Goal: Task Accomplishment & Management: Complete application form

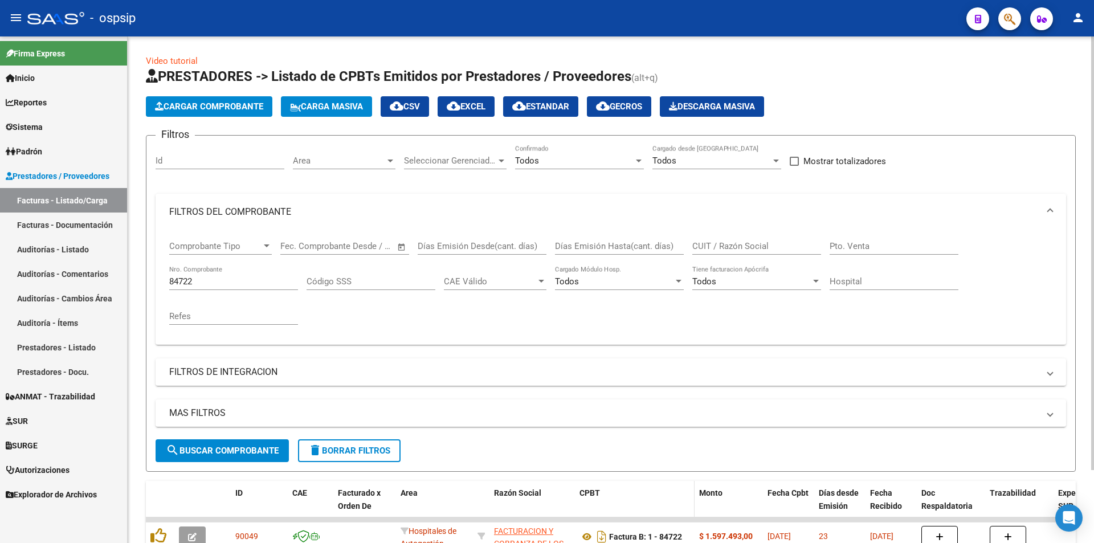
scroll to position [43, 0]
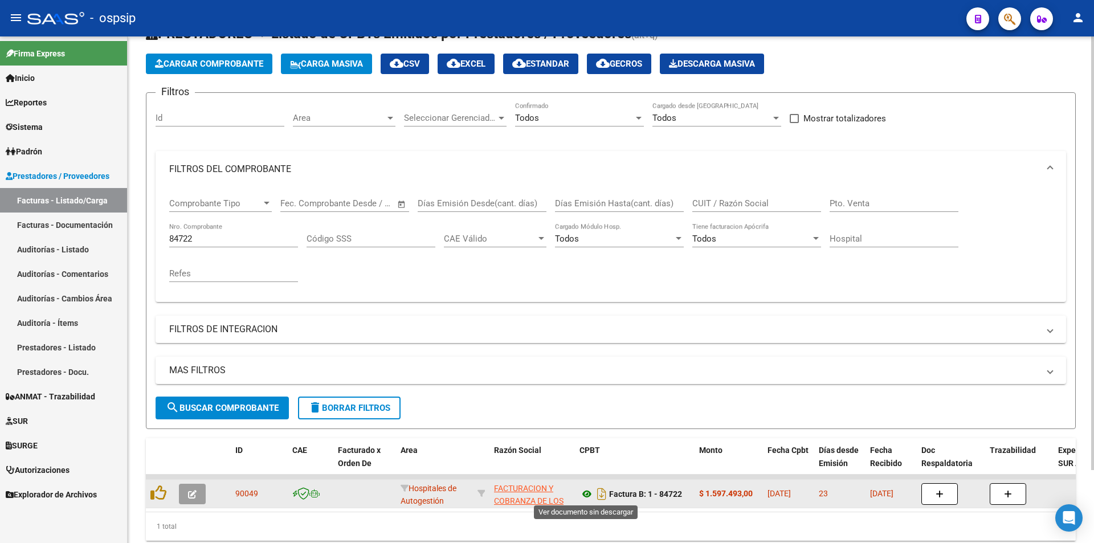
click at [590, 494] on icon at bounding box center [586, 494] width 15 height 14
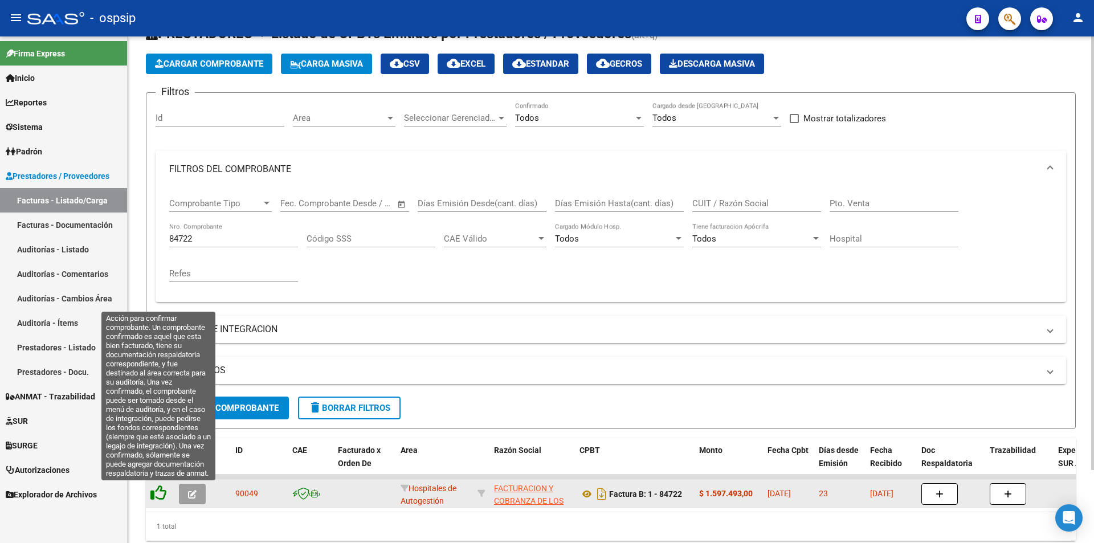
click at [162, 496] on icon at bounding box center [158, 493] width 16 height 16
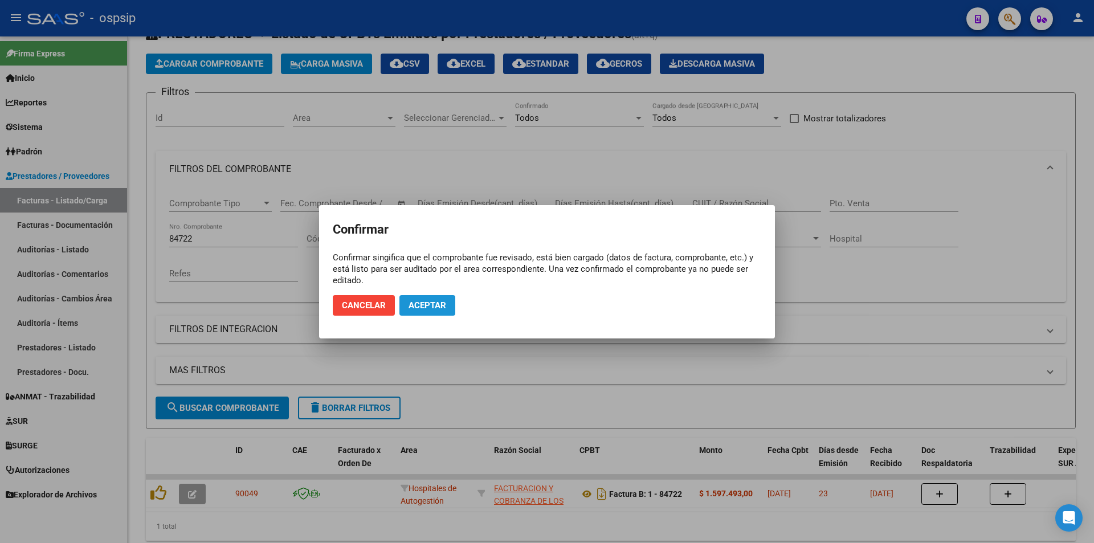
click at [426, 301] on span "Aceptar" at bounding box center [427, 305] width 38 height 10
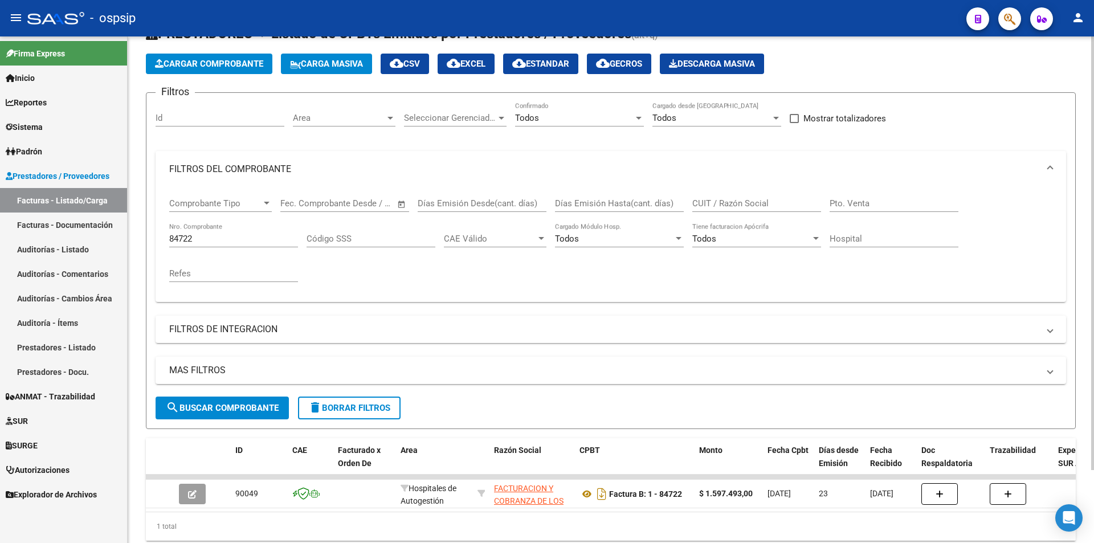
click at [206, 244] on div "84722 Nro. Comprobante" at bounding box center [233, 235] width 129 height 24
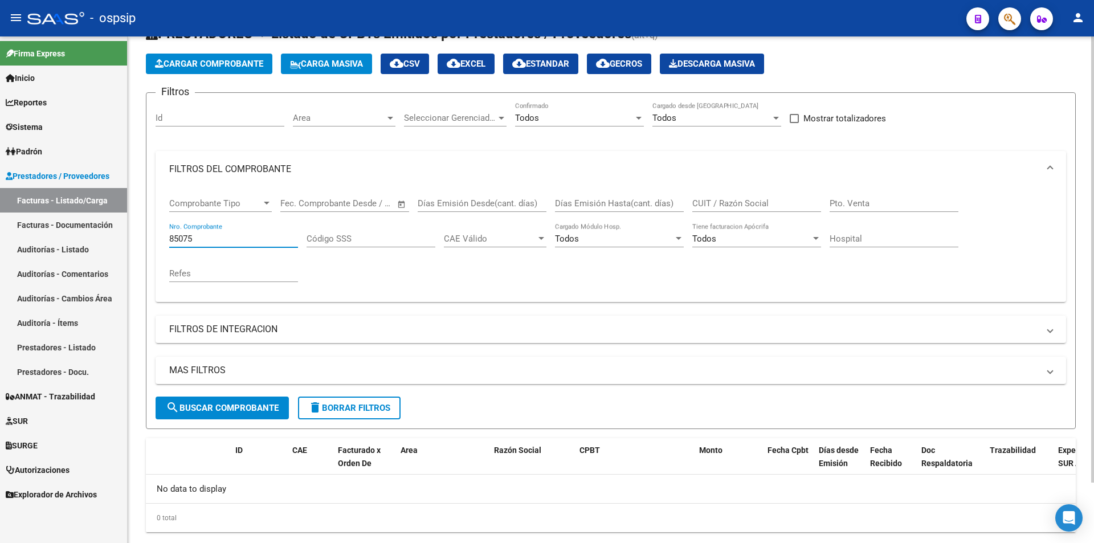
type input "85075"
click at [189, 68] on span "Cargar Comprobante" at bounding box center [209, 64] width 108 height 10
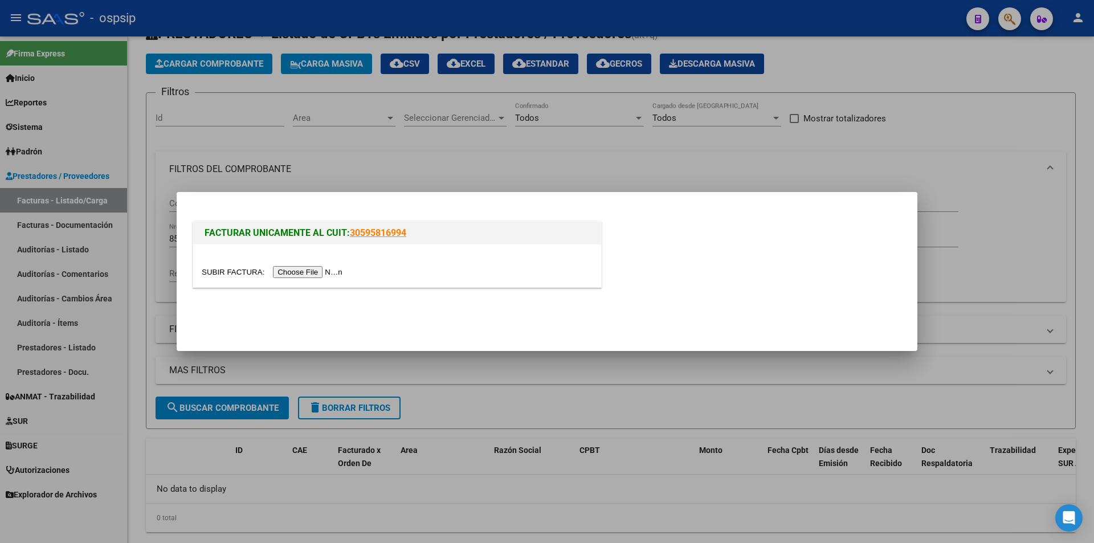
click at [300, 270] on input "file" at bounding box center [274, 272] width 144 height 12
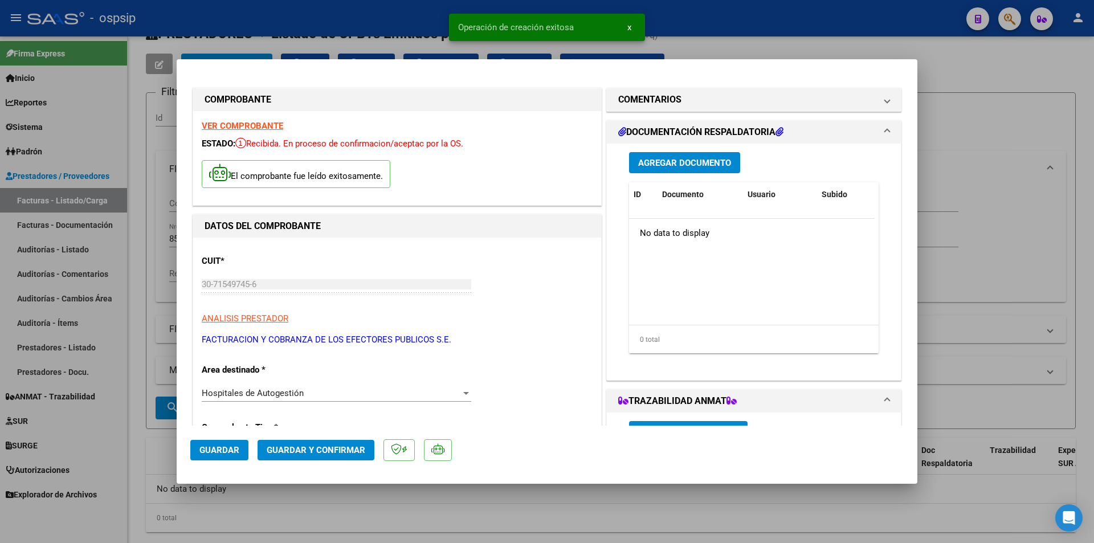
click at [228, 443] on button "Guardar" at bounding box center [219, 450] width 58 height 21
click at [999, 225] on div at bounding box center [547, 271] width 1094 height 543
type input "$ 0,00"
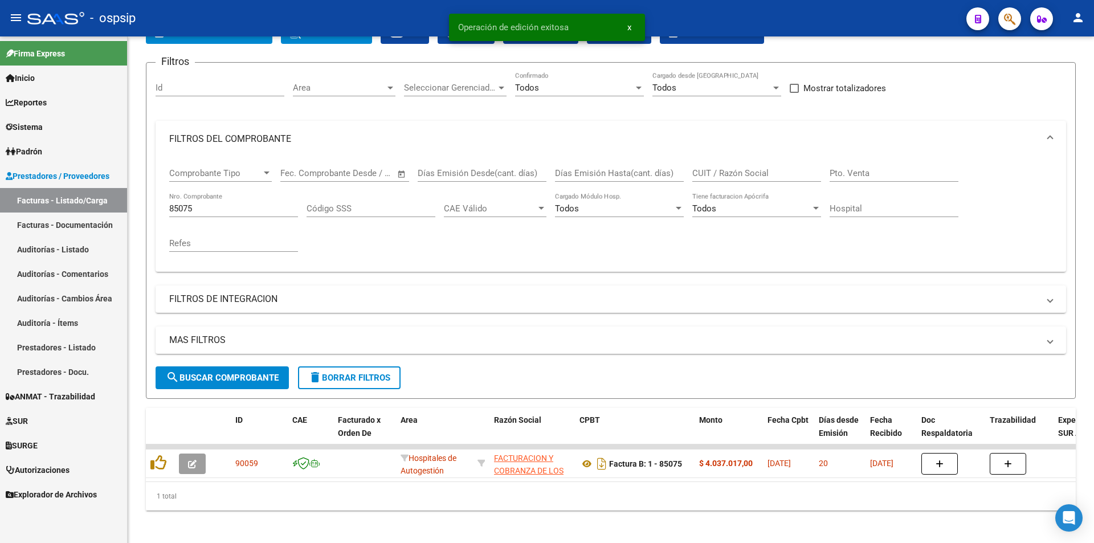
scroll to position [85, 0]
